Goal: Check status: Check status

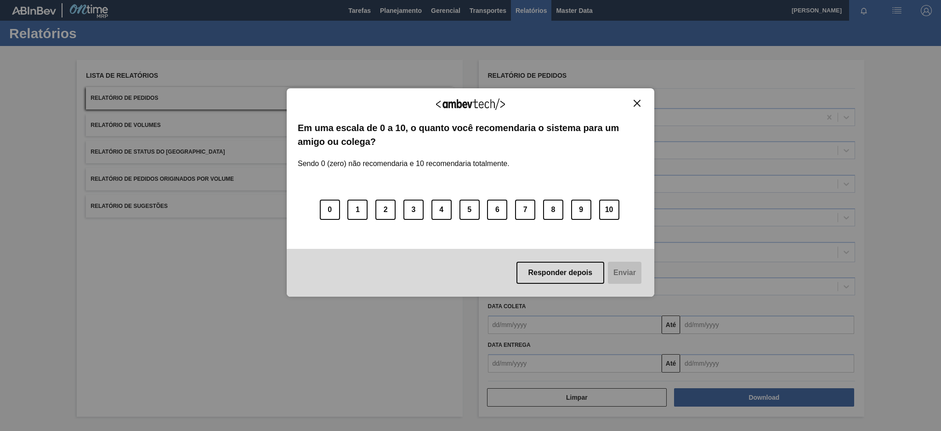
click at [636, 105] on img "Close" at bounding box center [637, 103] width 7 height 7
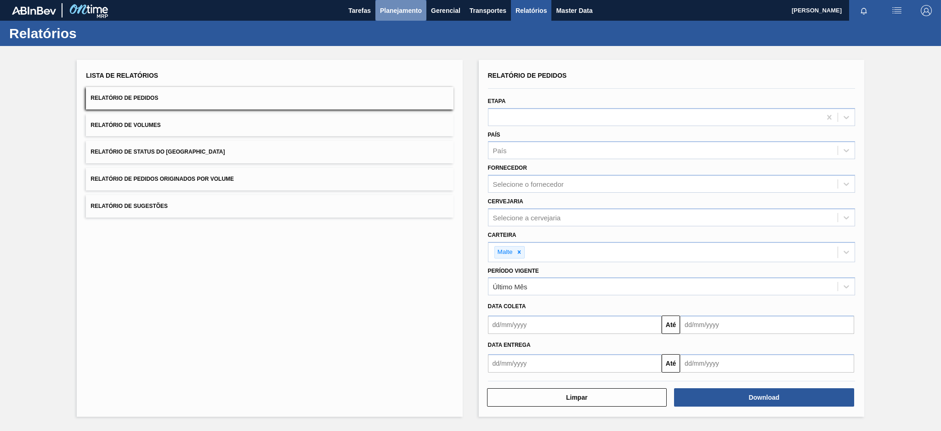
click at [391, 5] on span "Planejamento" at bounding box center [401, 10] width 42 height 11
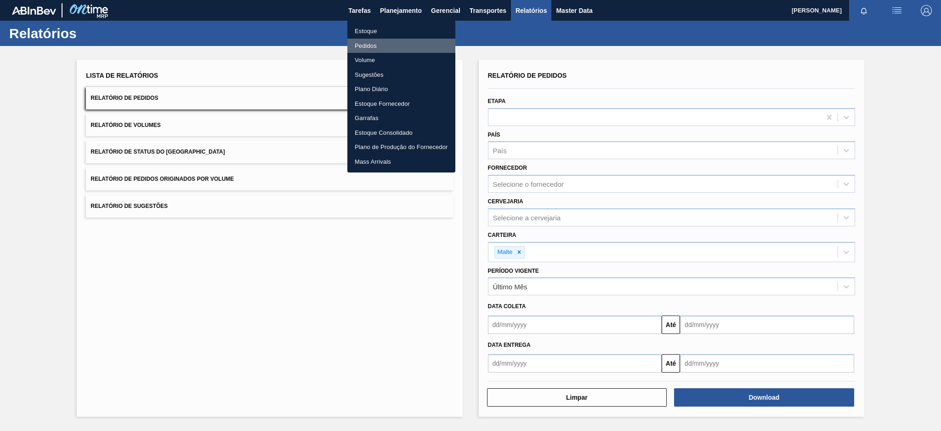
click at [364, 46] on li "Pedidos" at bounding box center [401, 46] width 108 height 15
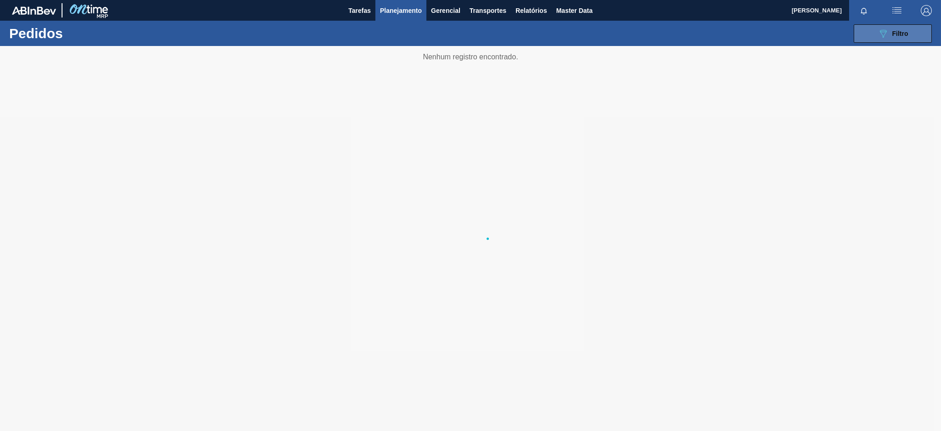
click at [895, 34] on span "Filtro" at bounding box center [901, 33] width 16 height 7
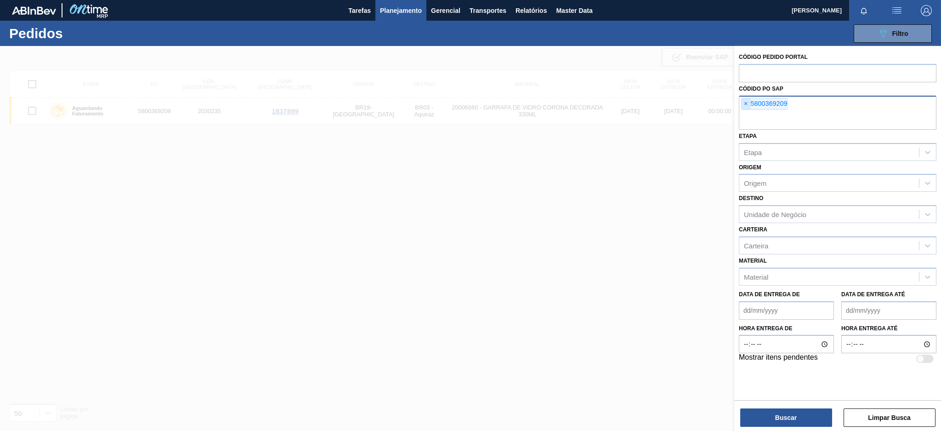
click at [748, 103] on span "×" at bounding box center [746, 103] width 9 height 11
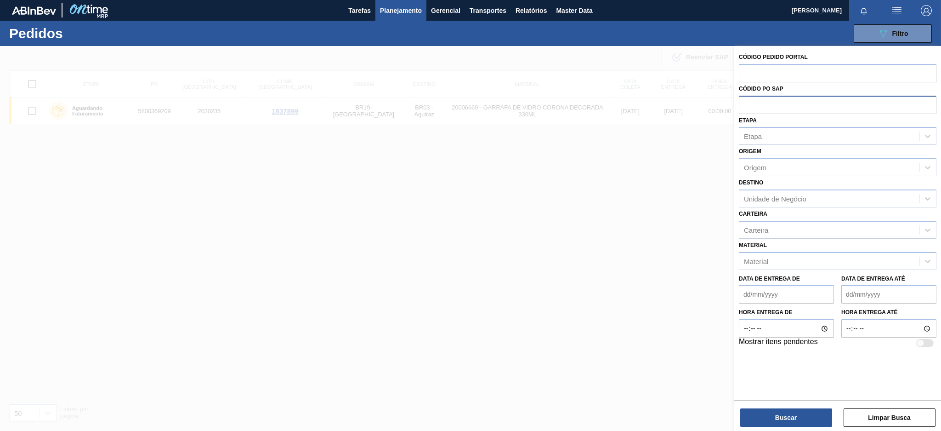
paste input "5800362486"
type input "5800362486"
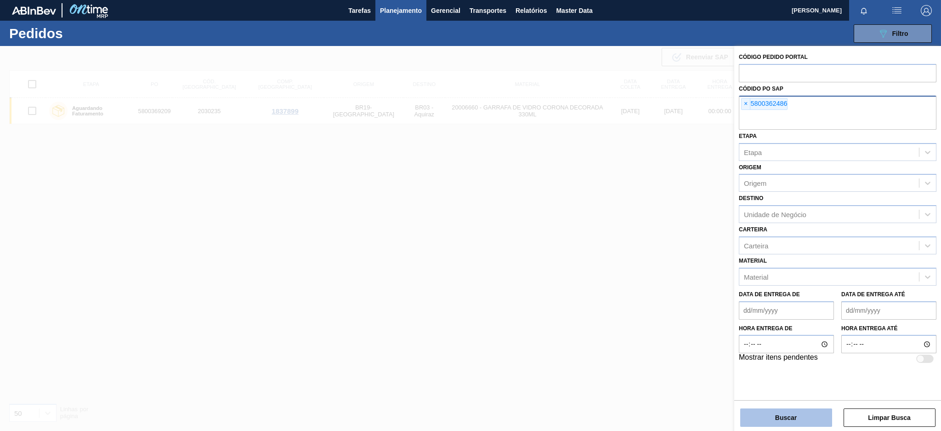
click at [777, 410] on button "Buscar" at bounding box center [786, 417] width 92 height 18
